Goal: Obtain resource: Download file/media

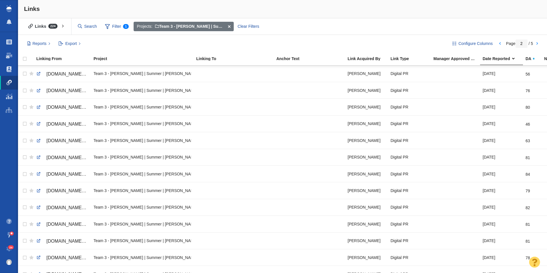
scroll to position [443, 0]
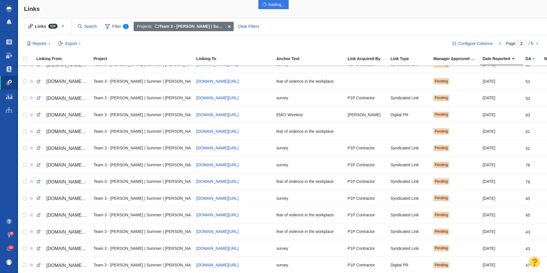
click at [230, 26] on div at bounding box center [273, 136] width 547 height 273
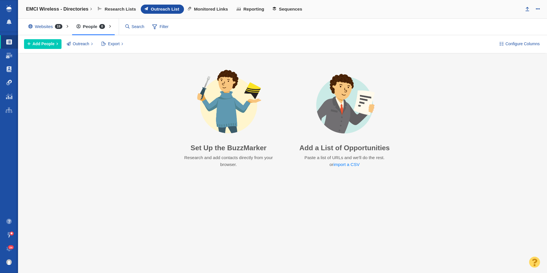
click at [10, 81] on span at bounding box center [9, 83] width 6 height 6
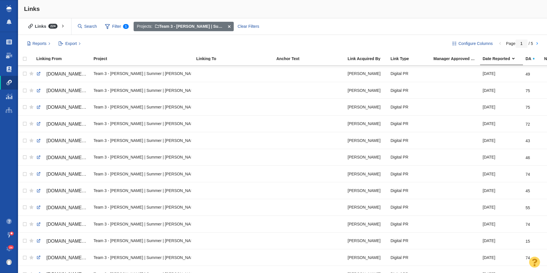
click at [230, 25] on span at bounding box center [228, 27] width 9 height 10
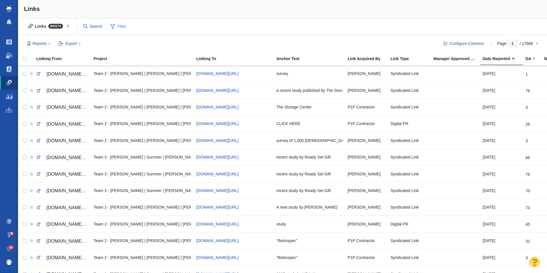
click at [114, 26] on span at bounding box center [112, 26] width 5 height 7
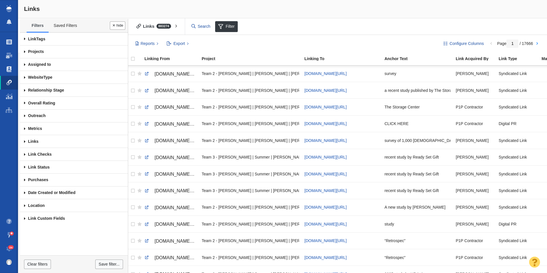
click at [24, 51] on span at bounding box center [24, 51] width 9 height 13
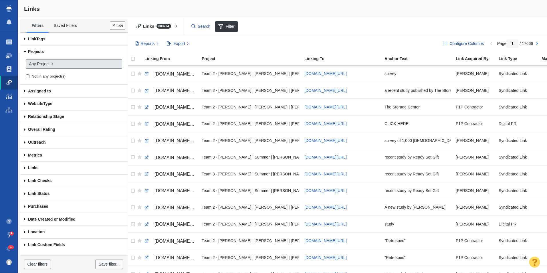
click at [46, 65] on span "Any Project" at bounding box center [39, 64] width 21 height 6
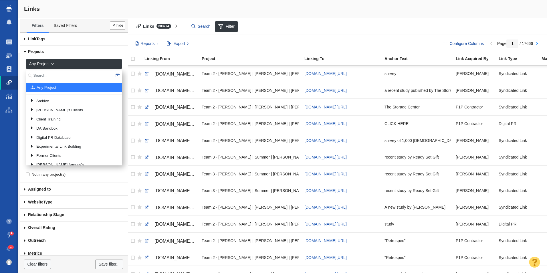
click at [58, 76] on input "text" at bounding box center [74, 75] width 96 height 11
type input "Bold North Roof"
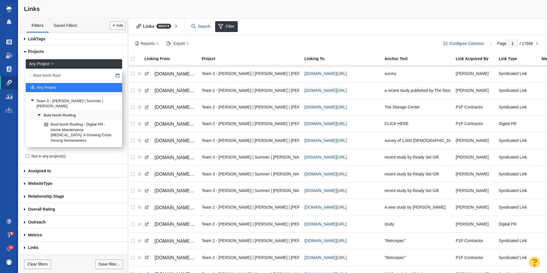
click at [69, 112] on link "Bold North Roofing" at bounding box center [77, 115] width 83 height 9
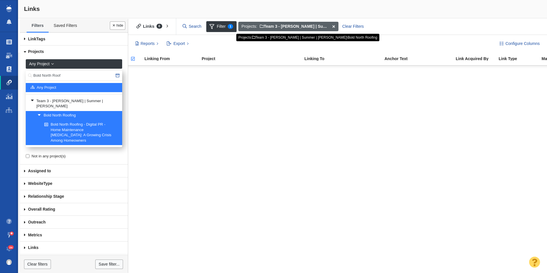
click at [334, 23] on span at bounding box center [333, 27] width 9 height 10
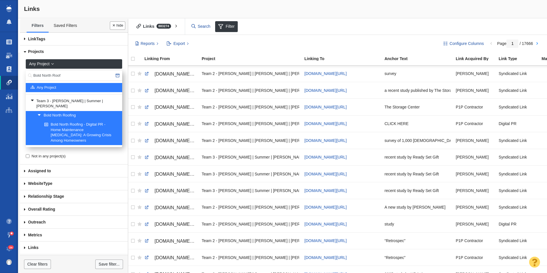
drag, startPoint x: 63, startPoint y: 76, endPoint x: 18, endPoint y: 74, distance: 44.9
click at [18, 74] on body "Projects Dashboard Websites People Link Monitoring Reports Projects Home Help C…" at bounding box center [273, 136] width 547 height 273
type input "Ready set"
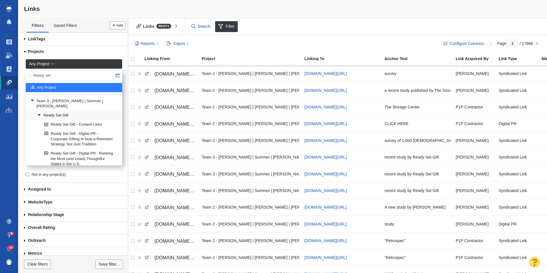
click at [55, 111] on link "Ready Set Gift" at bounding box center [77, 115] width 83 height 9
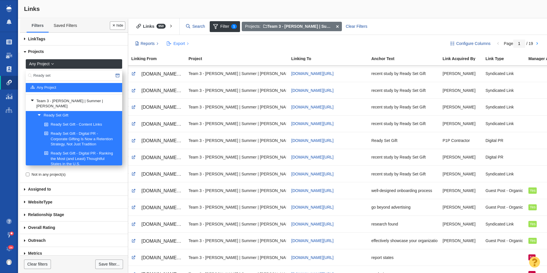
click at [176, 44] on span "Export" at bounding box center [178, 44] width 11 height 6
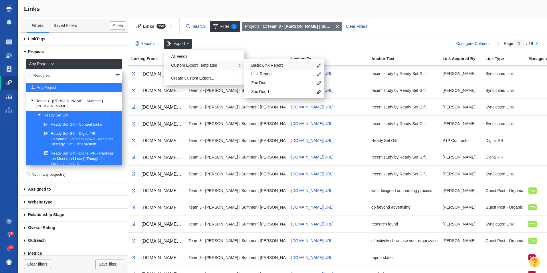
click at [264, 66] on span "Basic Link Report" at bounding box center [282, 66] width 62 height 6
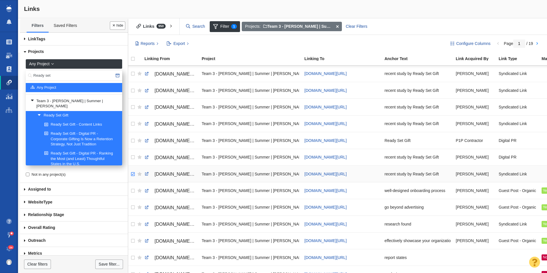
checkbox input "true"
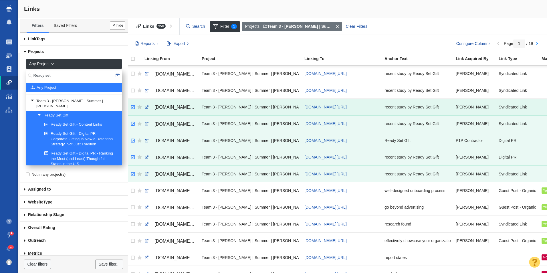
checkbox input "true"
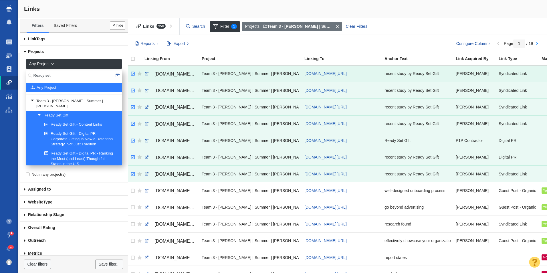
drag, startPoint x: 133, startPoint y: 174, endPoint x: 132, endPoint y: 73, distance: 100.4
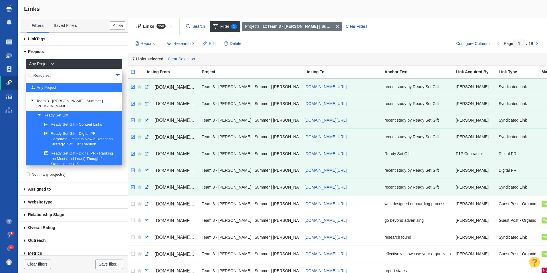
click at [203, 41] on span at bounding box center [205, 44] width 4 height 6
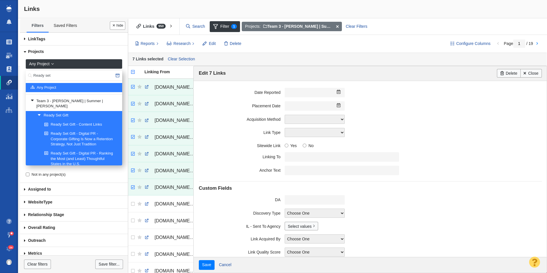
scroll to position [59, 0]
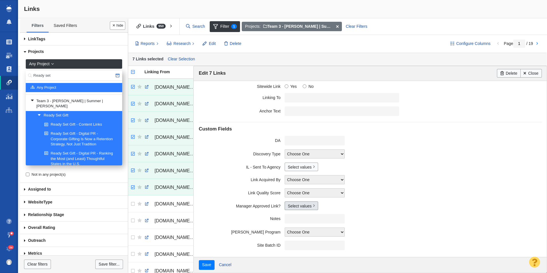
click at [306, 204] on link "Select values" at bounding box center [301, 205] width 33 height 9
click at [292, 227] on div "No Yes Accepted Pending" at bounding box center [305, 231] width 40 height 35
click at [289, 226] on input "Yes" at bounding box center [291, 227] width 4 height 4
checkbox input "true"
click at [199, 260] on input "Save" at bounding box center [207, 265] width 16 height 10
